Goal: Find specific page/section: Find specific page/section

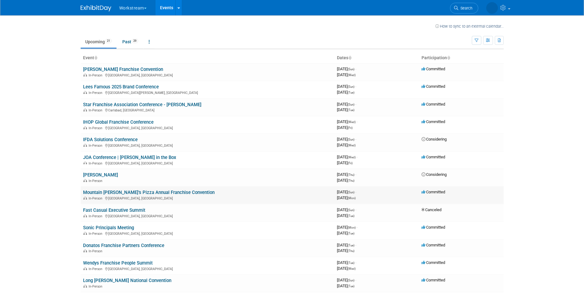
click at [140, 192] on link "Mountain [PERSON_NAME]’s Pizza Annual Franchise Convention" at bounding box center [148, 192] width 131 height 6
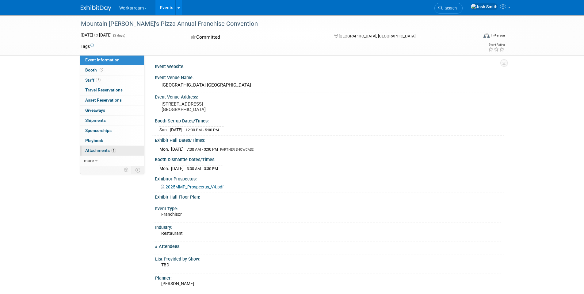
click at [109, 152] on span "Attachments 1" at bounding box center [100, 150] width 31 height 5
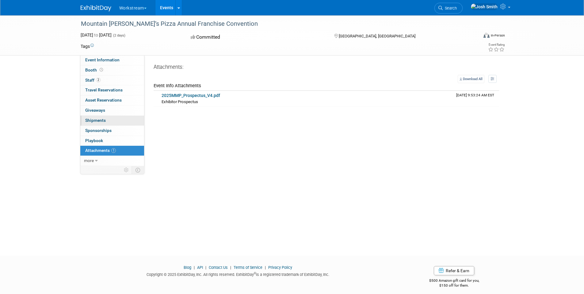
click at [93, 123] on link "0 Shipments 0" at bounding box center [112, 121] width 64 height 10
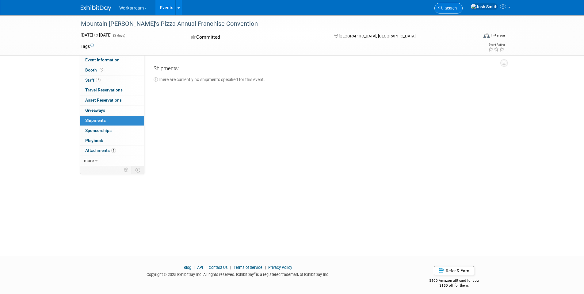
click at [457, 10] on span "Search" at bounding box center [450, 8] width 14 height 5
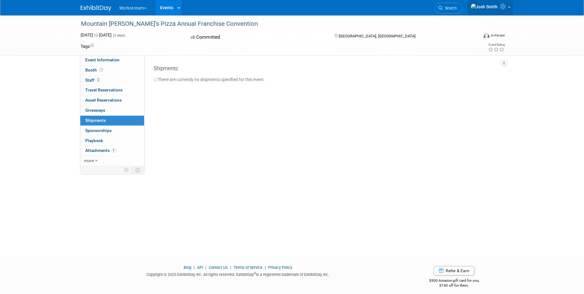
click at [497, 10] on img at bounding box center [483, 6] width 27 height 7
